Goal: Information Seeking & Learning: Learn about a topic

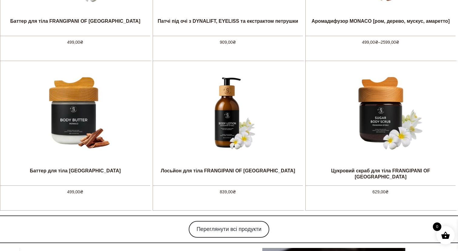
scroll to position [539, 0]
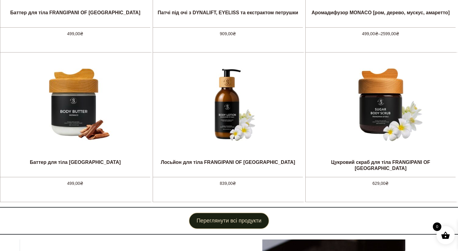
click at [260, 221] on link "Переглянути всі продукти" at bounding box center [229, 220] width 81 height 17
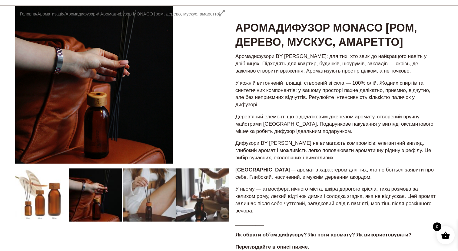
scroll to position [37, 0]
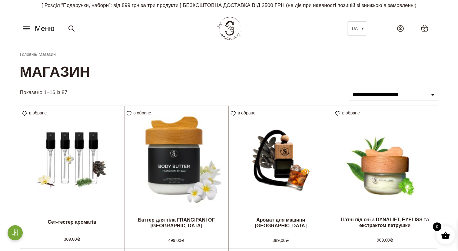
click at [24, 28] on icon at bounding box center [27, 28] width 10 height 6
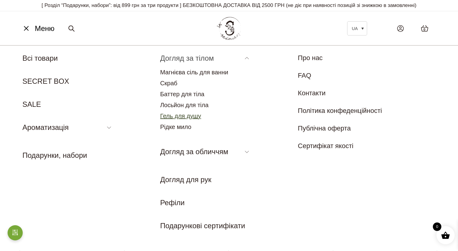
click at [191, 115] on link "Гель для душу" at bounding box center [180, 115] width 41 height 7
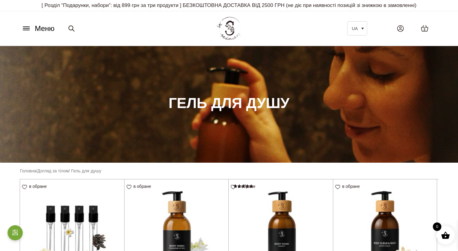
click at [31, 33] on button "Меню" at bounding box center [38, 29] width 37 height 12
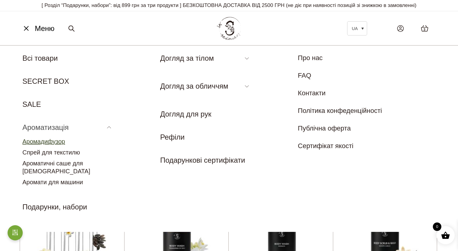
click at [61, 141] on link "Аромадифузор" at bounding box center [43, 141] width 43 height 7
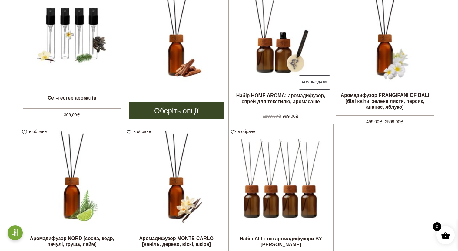
scroll to position [197, 0]
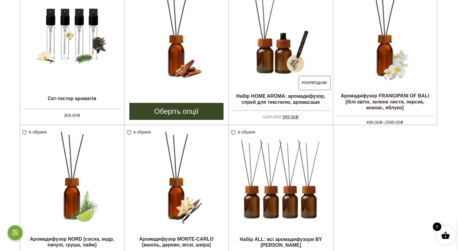
click at [177, 57] on img at bounding box center [177, 34] width 104 height 104
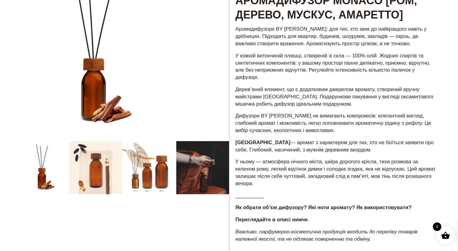
scroll to position [84, 0]
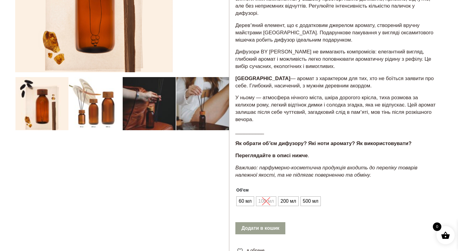
scroll to position [129, 0]
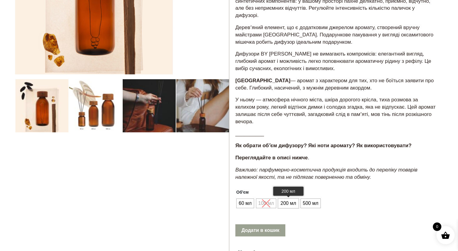
click at [291, 199] on span "200 мл" at bounding box center [288, 203] width 18 height 10
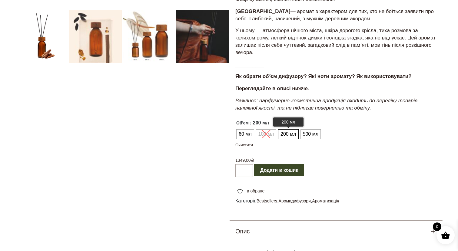
scroll to position [203, 0]
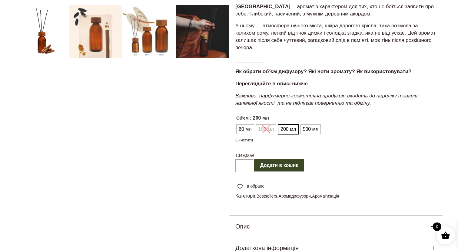
click at [266, 133] on ul "60 мл 100 мл 200 мл 500 мл" at bounding box center [277, 129] width 85 height 12
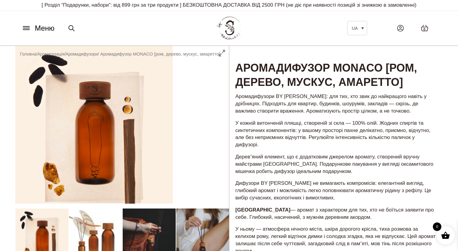
scroll to position [0, 0]
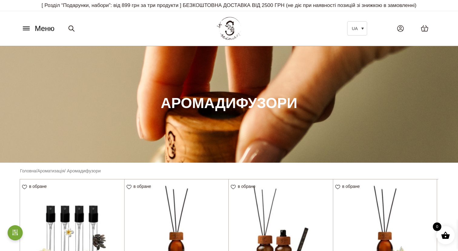
click at [38, 28] on span "Меню" at bounding box center [45, 28] width 20 height 11
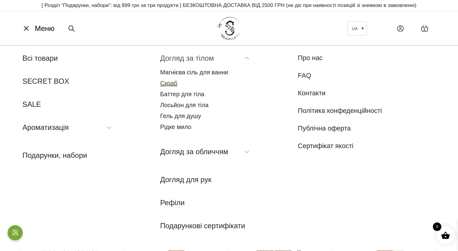
click at [172, 85] on link "Скраб" at bounding box center [168, 83] width 17 height 7
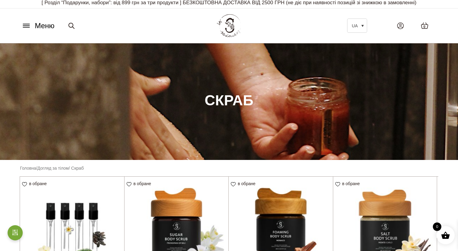
scroll to position [2, 0]
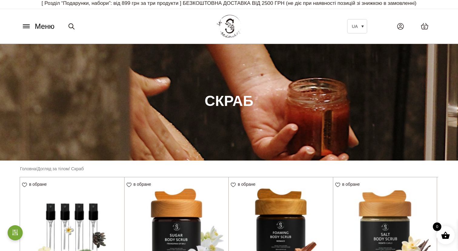
click at [36, 29] on span "Меню" at bounding box center [45, 26] width 20 height 11
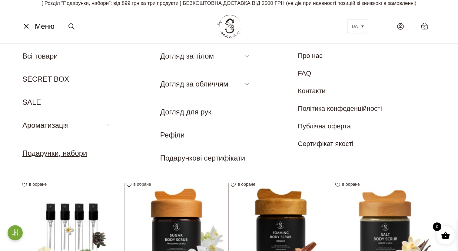
click at [65, 152] on link "Подарунки, набори" at bounding box center [54, 153] width 65 height 8
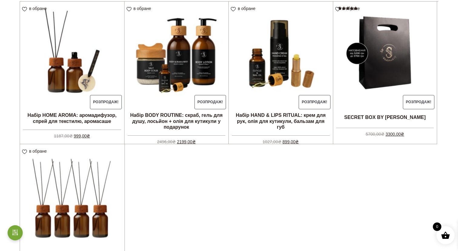
scroll to position [177, 0]
